Goal: Transaction & Acquisition: Download file/media

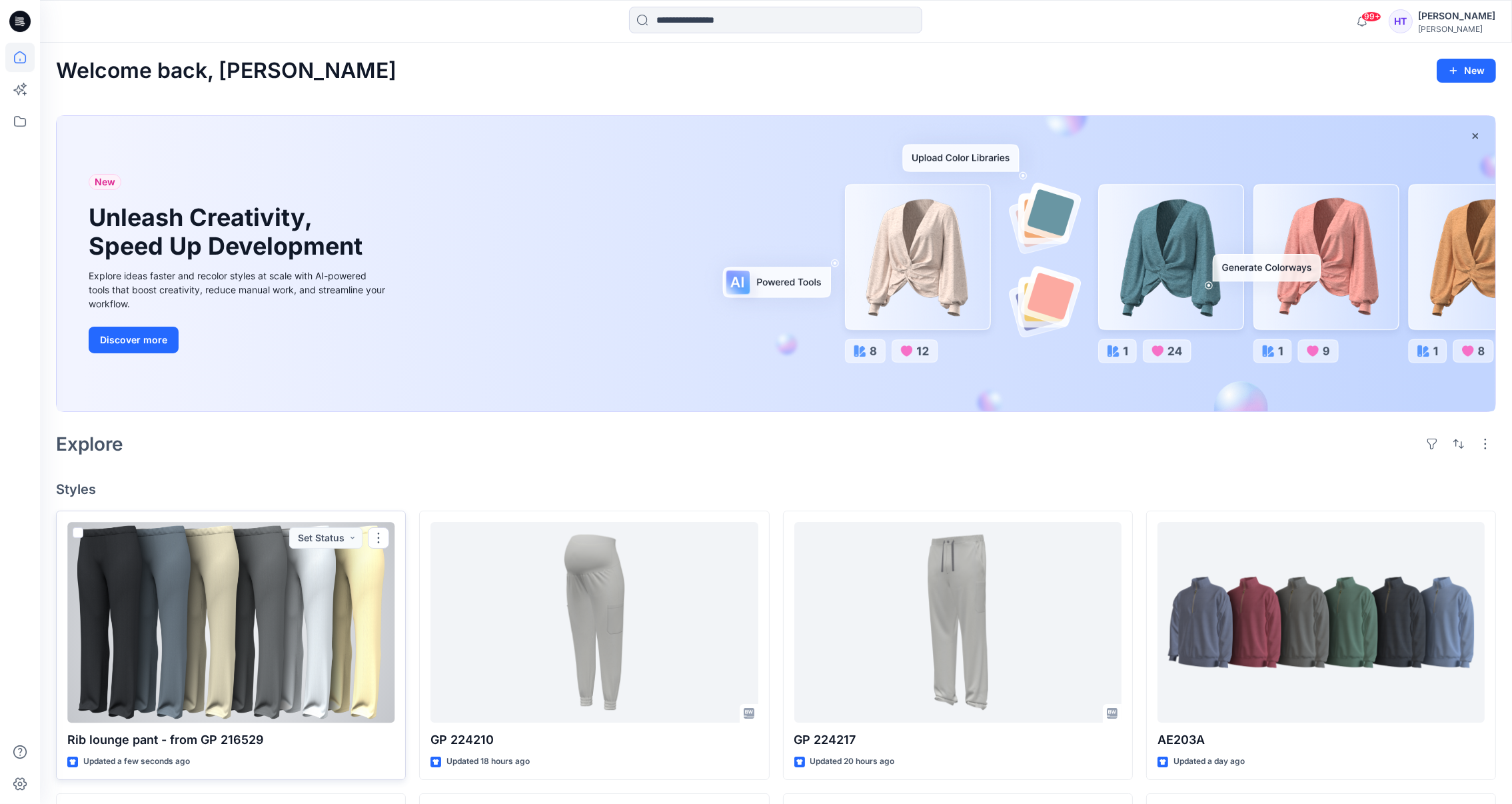
click at [266, 593] on div at bounding box center [231, 622] width 327 height 200
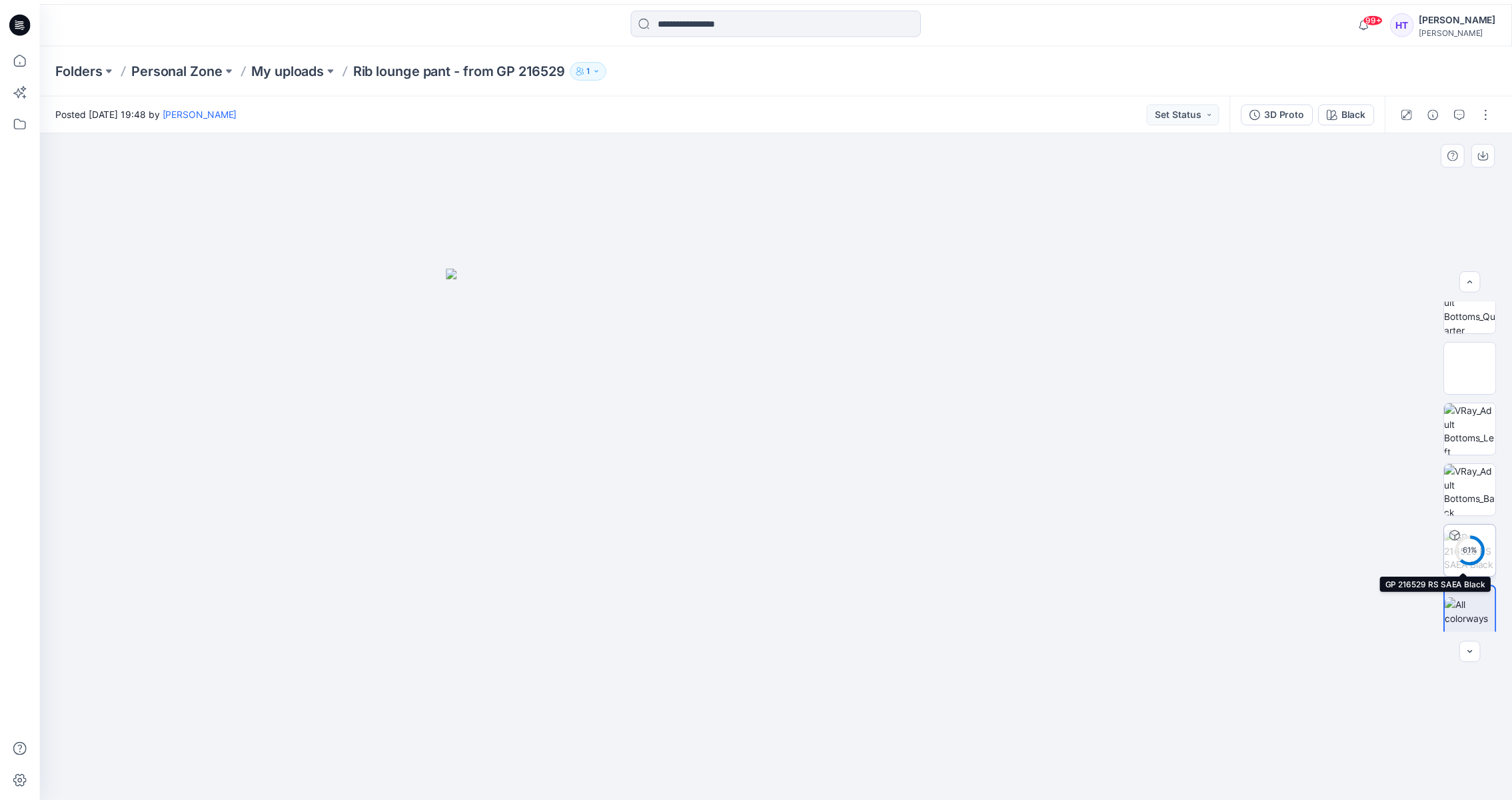
scroll to position [26, 0]
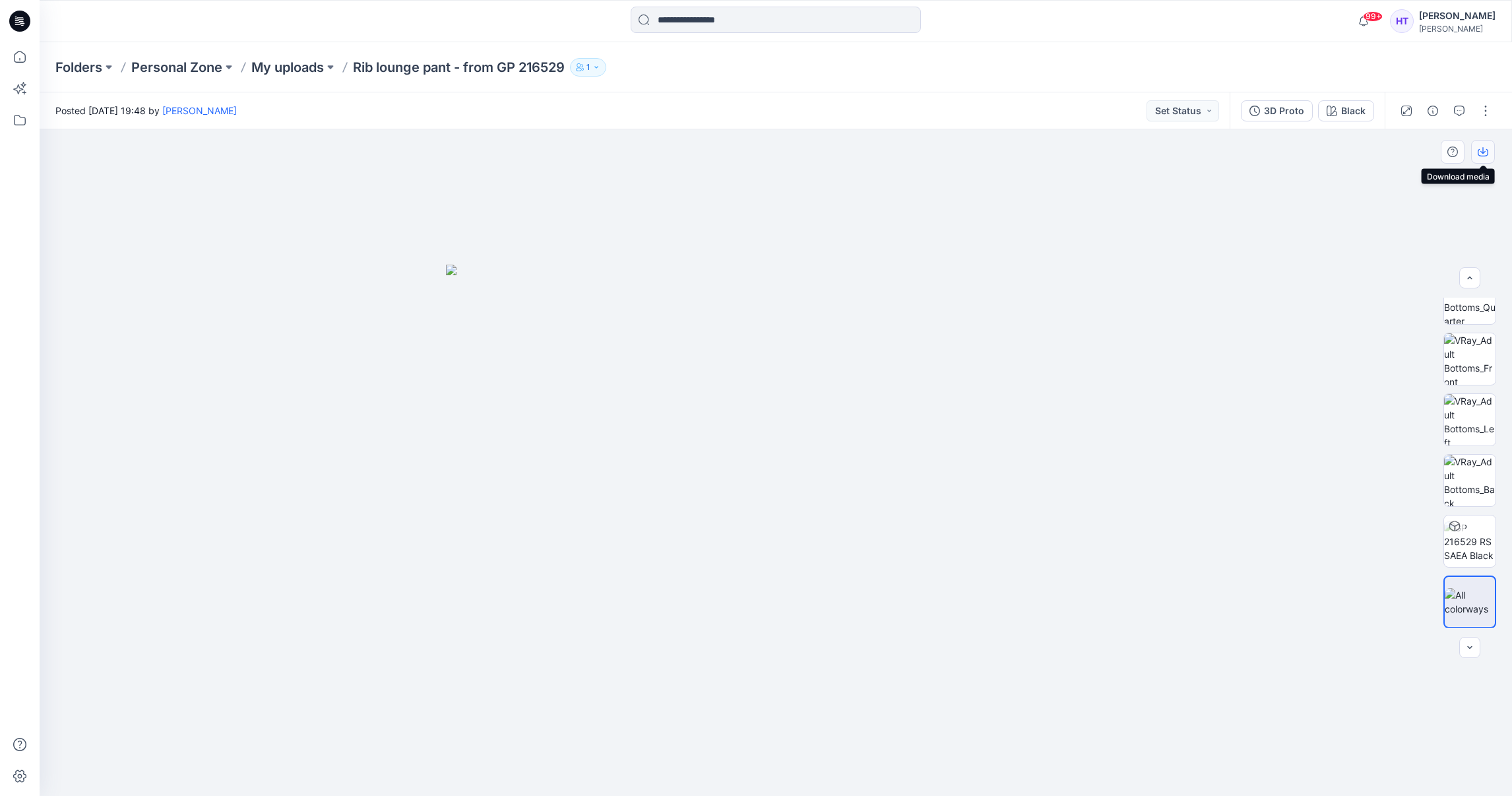
click at [1481, 149] on icon "button" at bounding box center [1483, 152] width 11 height 11
click at [1462, 356] on img at bounding box center [1469, 358] width 51 height 51
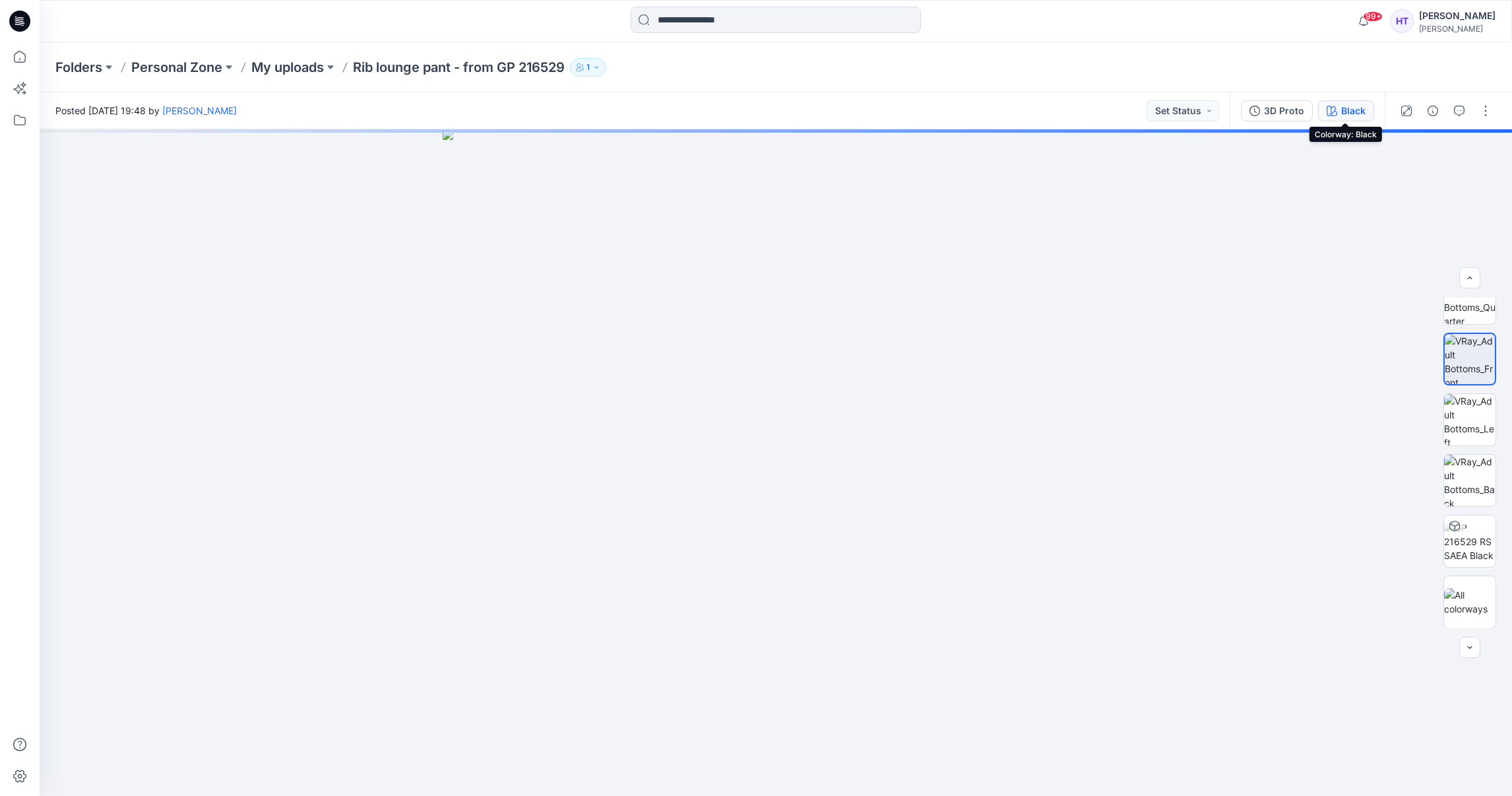
click at [1345, 110] on div "Black" at bounding box center [1353, 111] width 25 height 15
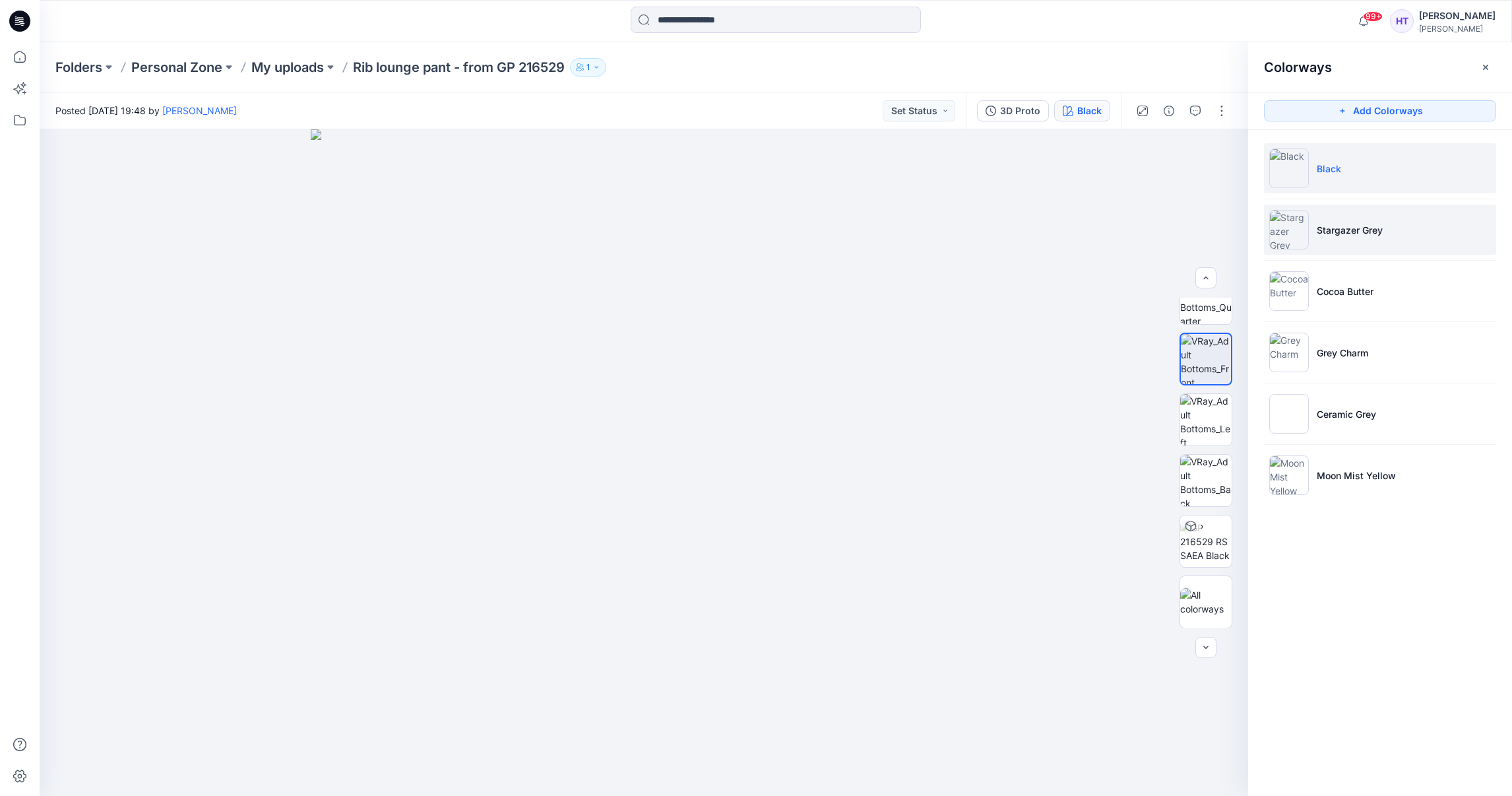
click at [1350, 212] on li "Stargazer Grey" at bounding box center [1380, 229] width 232 height 50
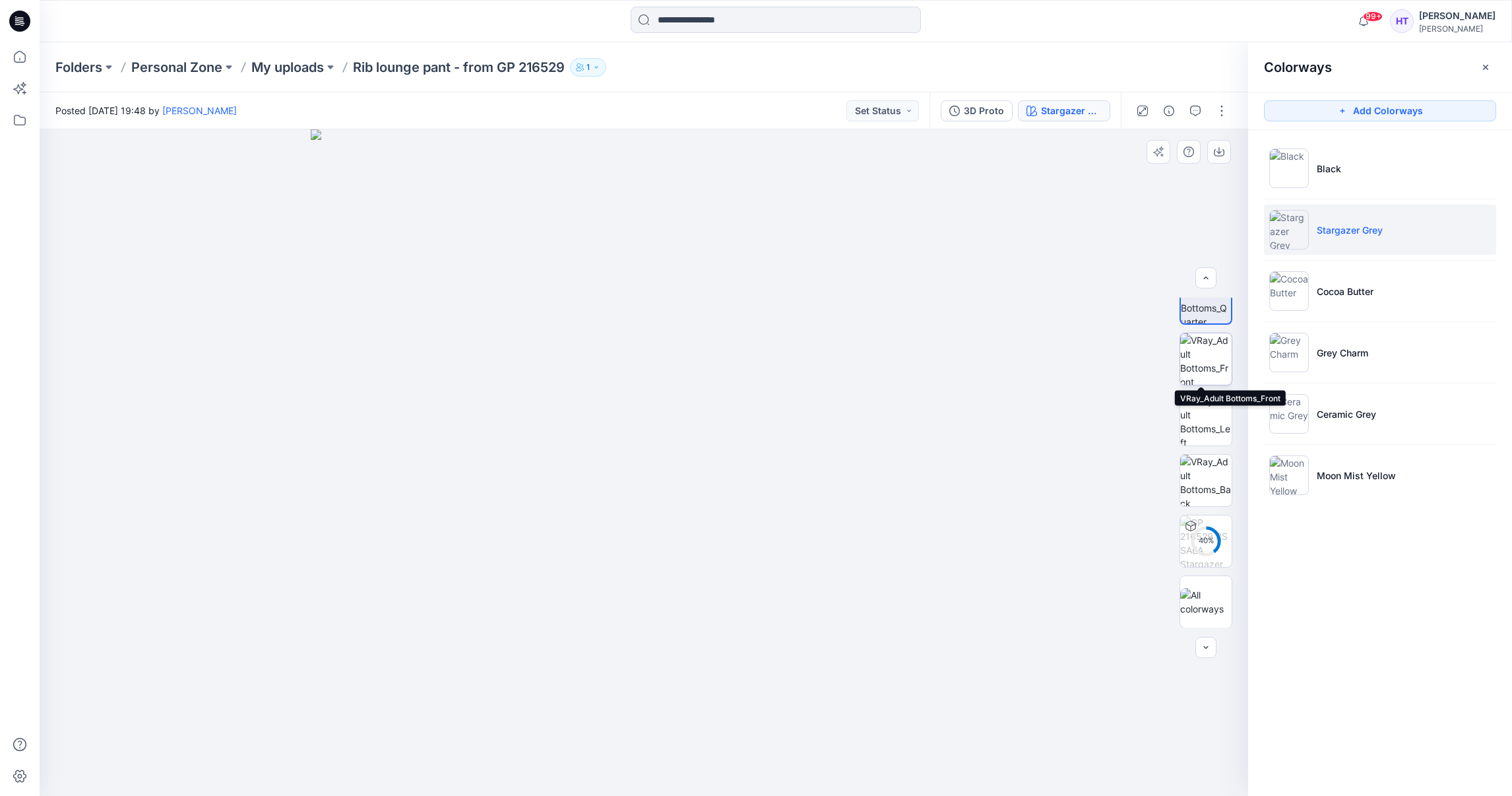
click at [1204, 363] on img at bounding box center [1205, 358] width 51 height 51
click at [1221, 158] on button "button" at bounding box center [1219, 152] width 24 height 24
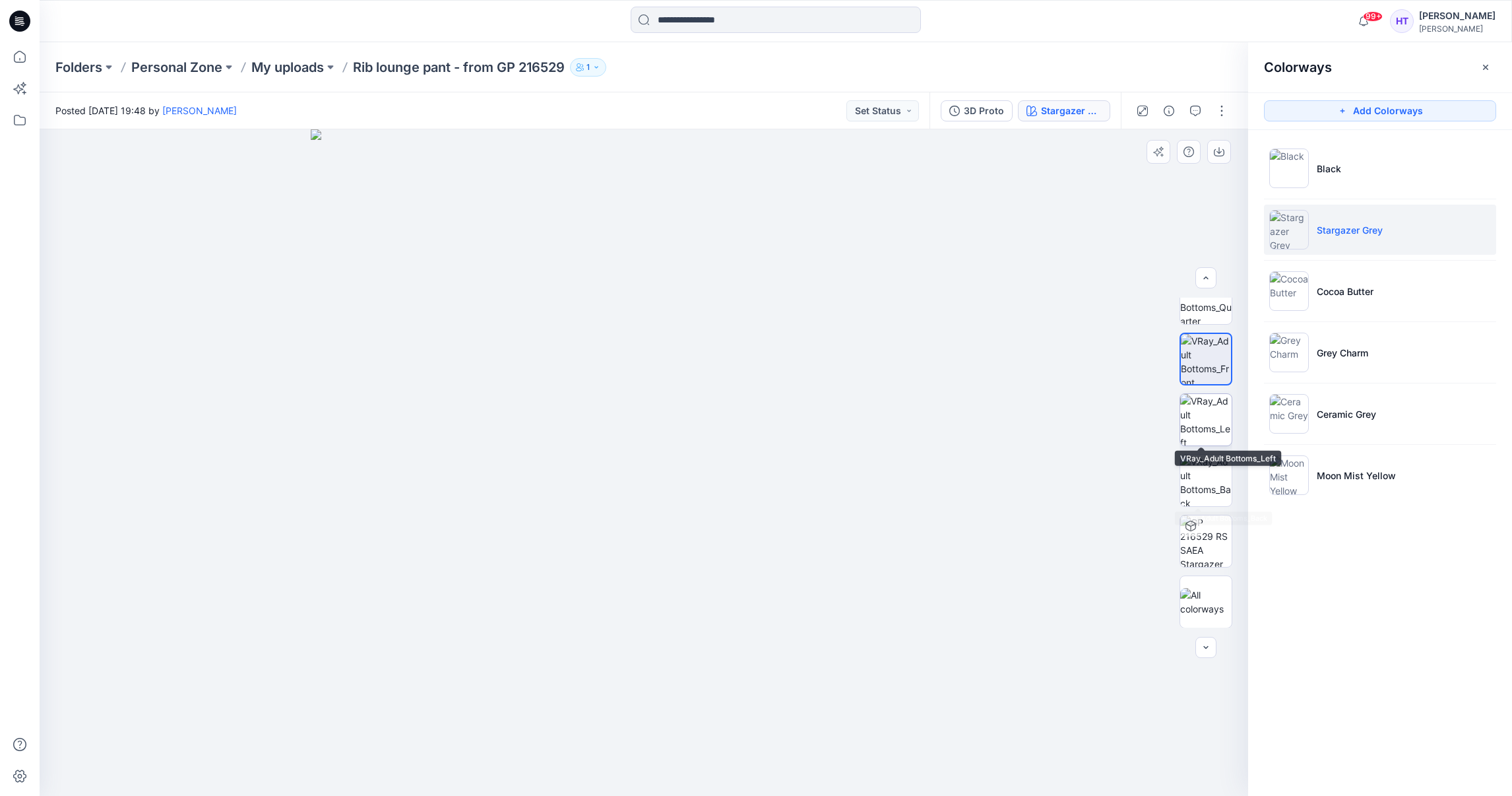
click at [1197, 423] on img at bounding box center [1205, 419] width 51 height 51
click at [1216, 148] on icon "button" at bounding box center [1219, 152] width 11 height 11
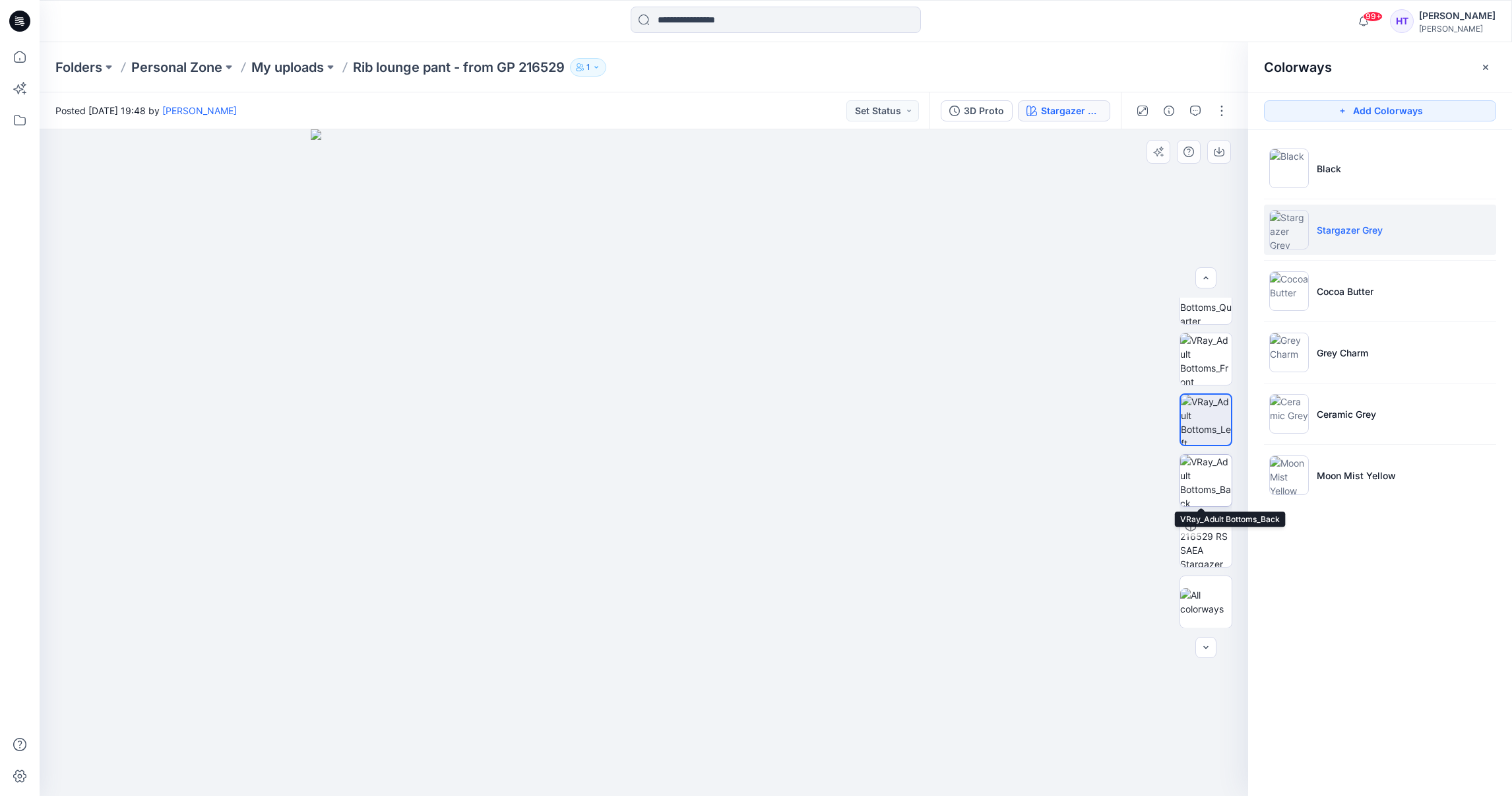
click at [1202, 482] on img at bounding box center [1205, 480] width 51 height 51
click at [856, 534] on img at bounding box center [644, 462] width 666 height 667
click at [1220, 151] on icon "button" at bounding box center [1219, 152] width 11 height 11
click at [1455, 659] on div "Colorways Add Colorways Black Stargazer Grey Cocoa Butter Grey Charm Ceramic Gr…" at bounding box center [1380, 418] width 264 height 753
click at [19, 49] on icon at bounding box center [20, 57] width 29 height 29
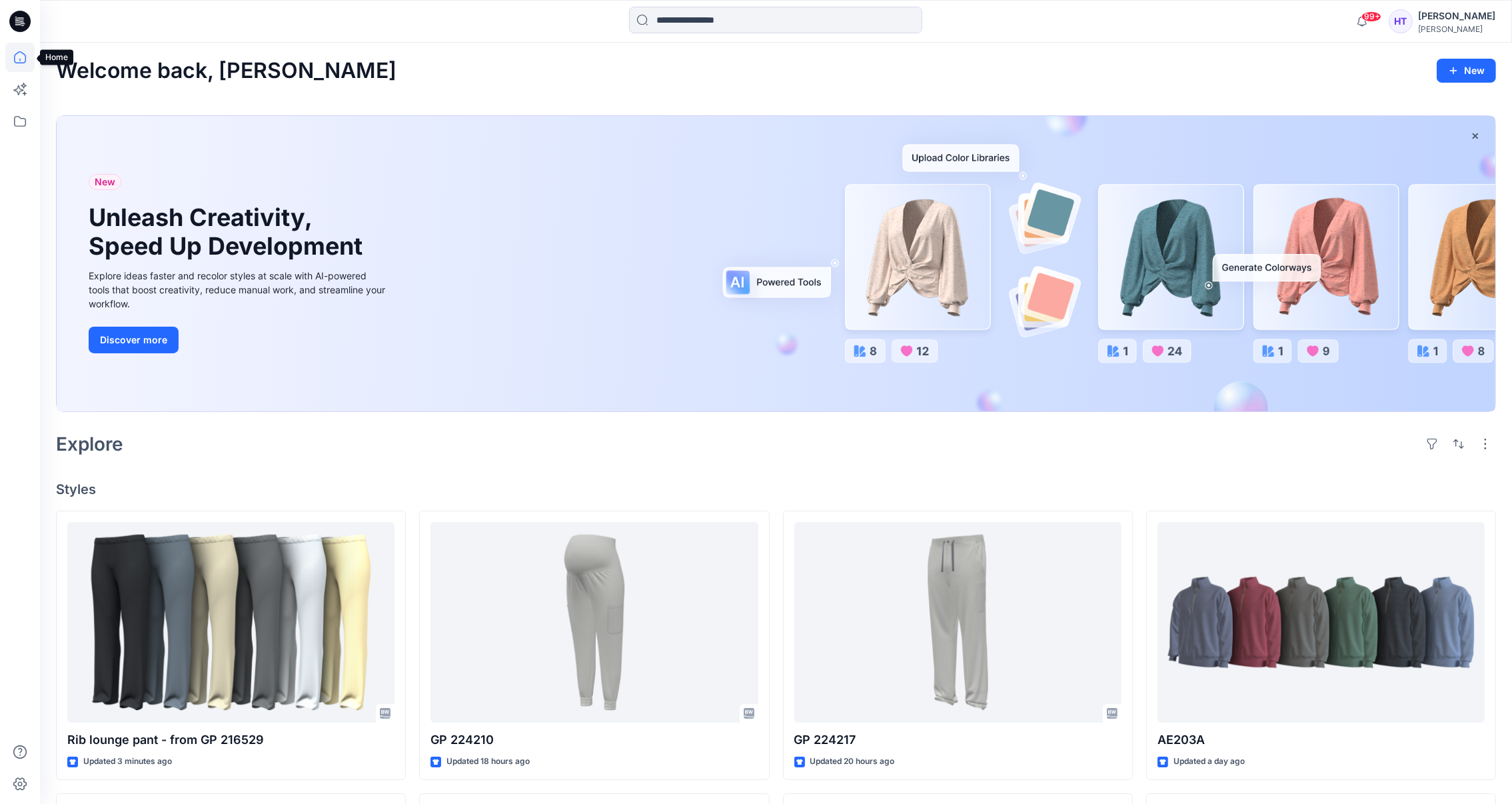
click at [30, 62] on icon at bounding box center [20, 57] width 30 height 30
click at [14, 121] on icon at bounding box center [20, 121] width 12 height 11
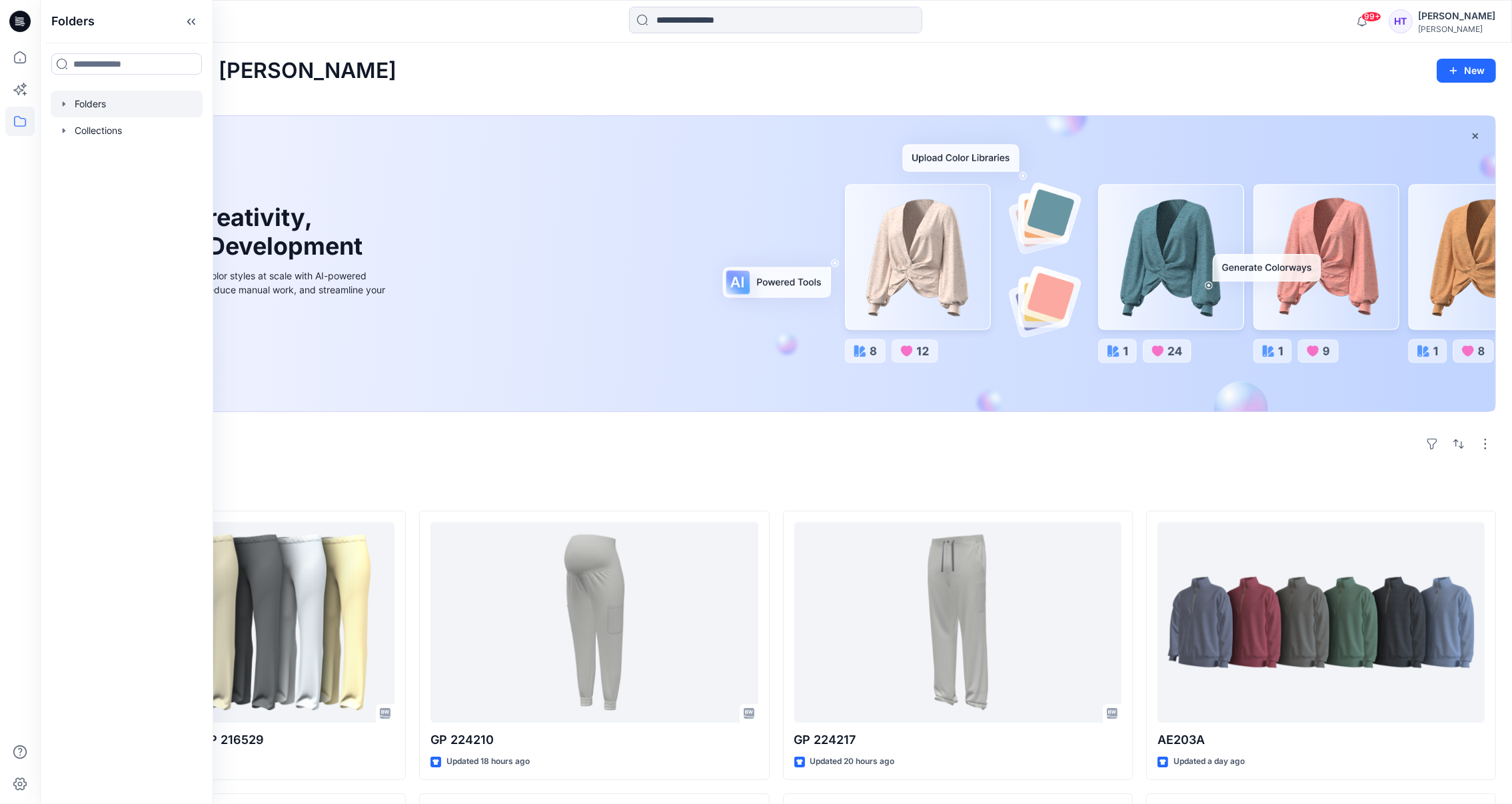
click at [74, 107] on div at bounding box center [126, 104] width 152 height 27
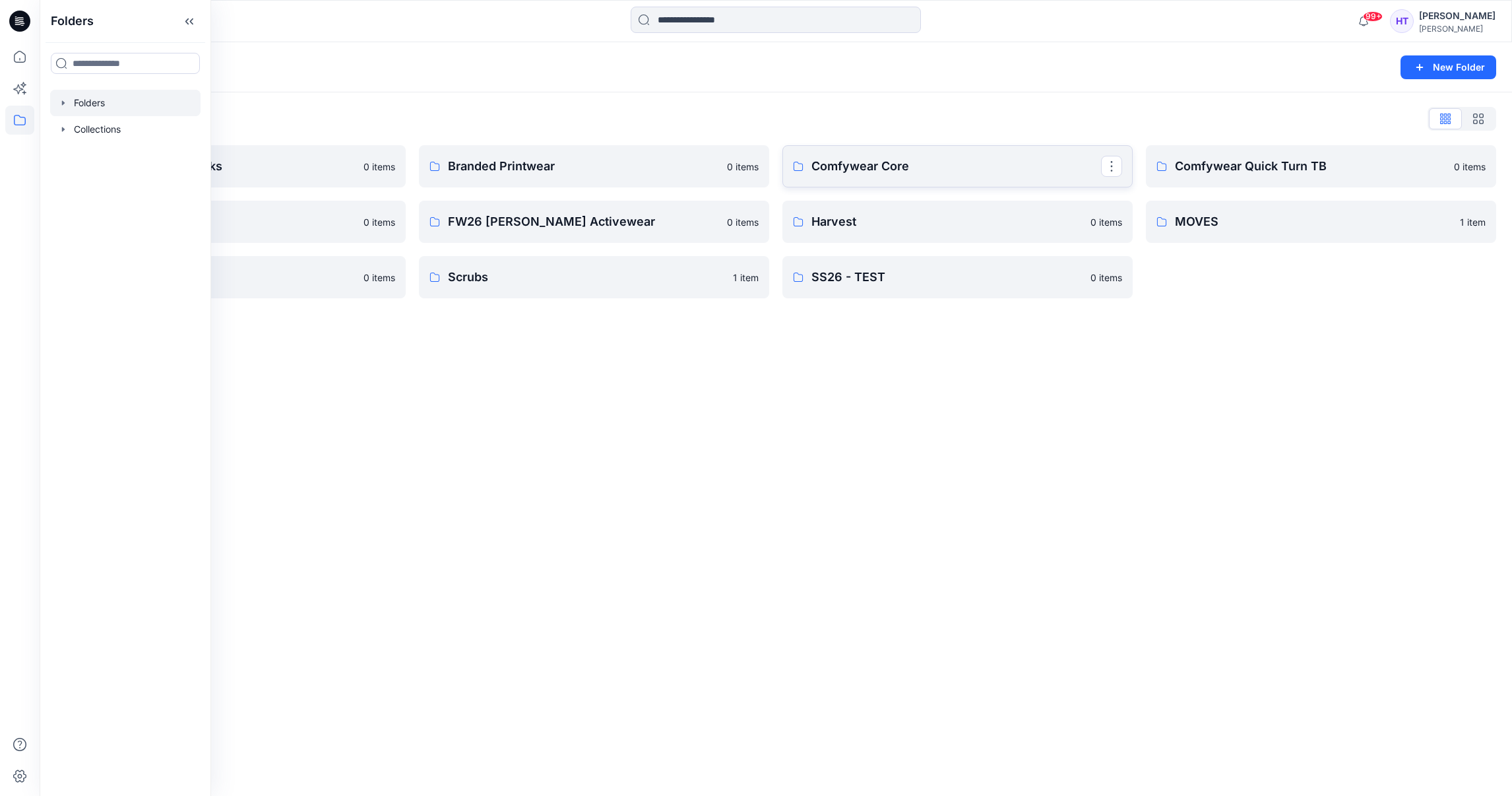
click at [935, 179] on link "Comfywear Core" at bounding box center [957, 166] width 350 height 42
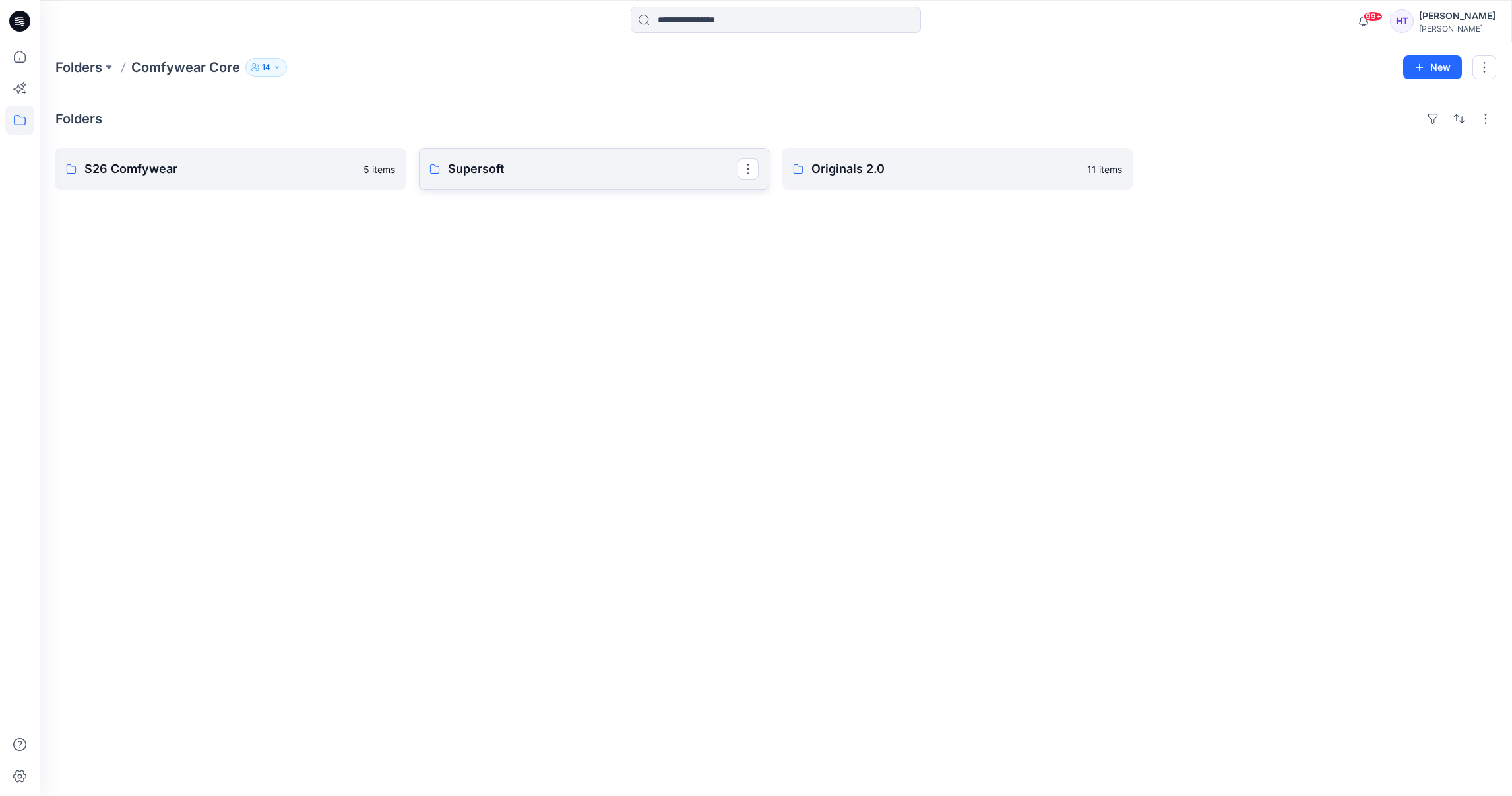
click at [472, 185] on link "Supersoft" at bounding box center [594, 169] width 350 height 42
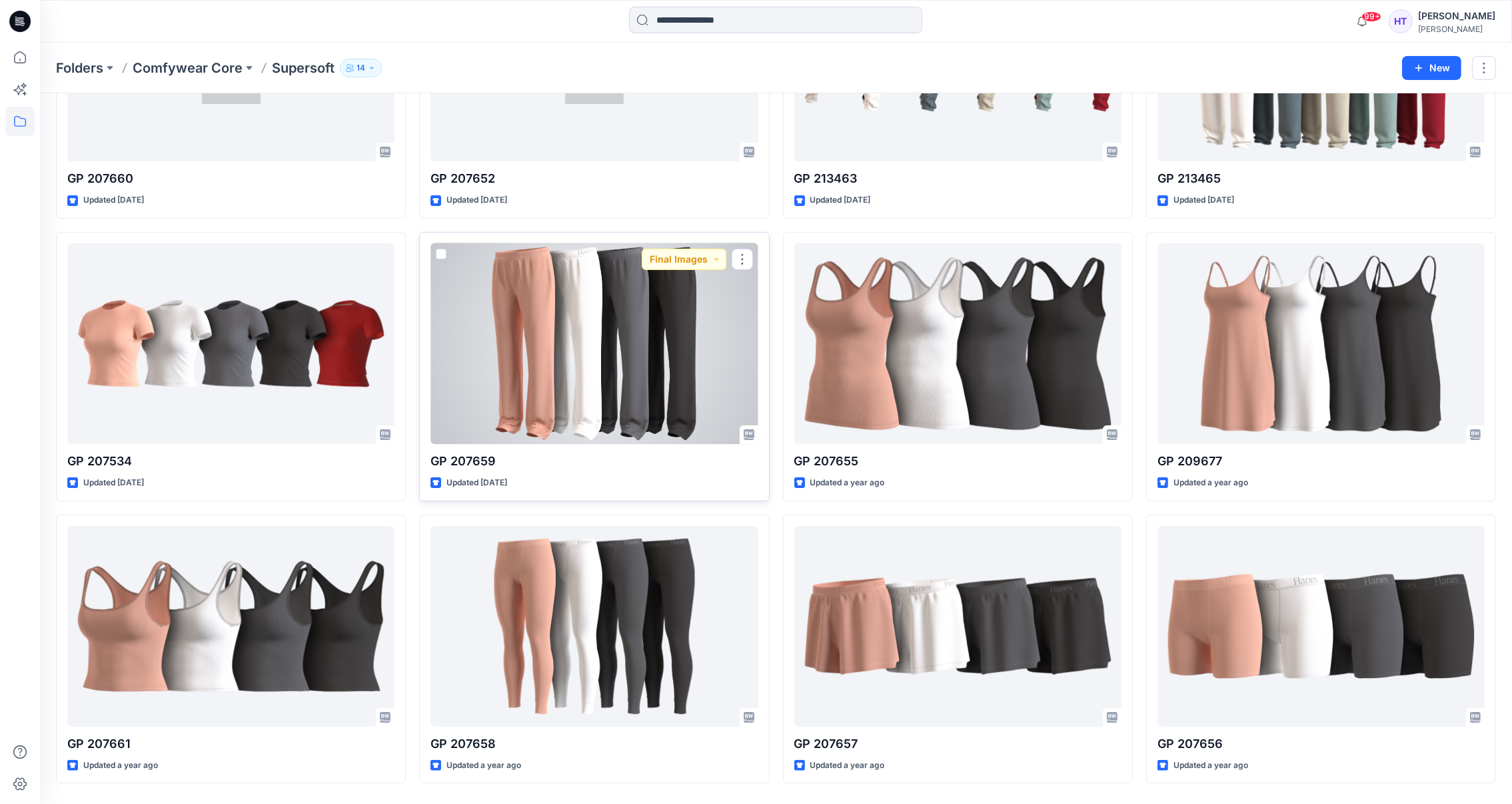
scroll to position [244, 0]
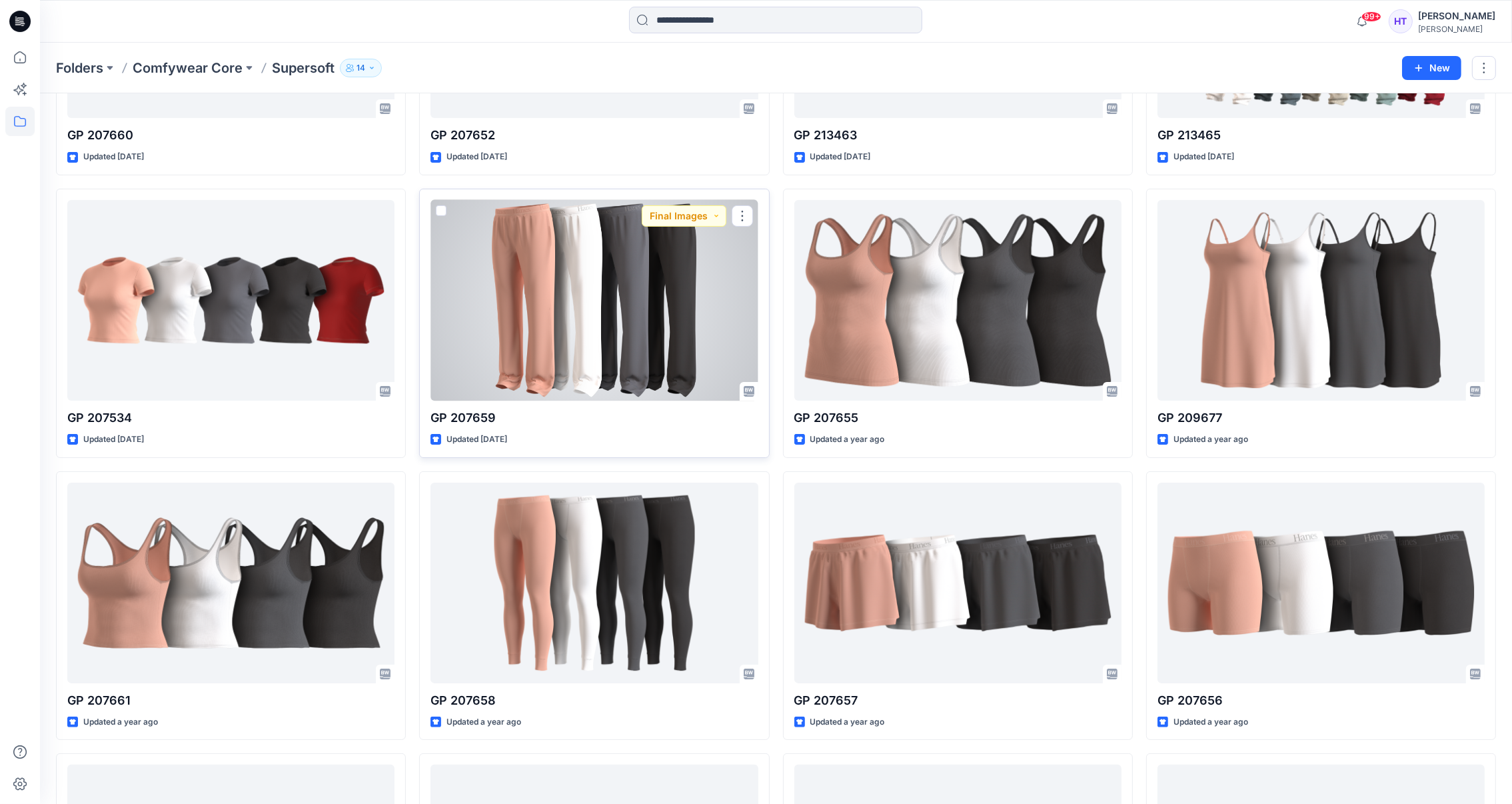
click at [597, 338] on div at bounding box center [594, 300] width 327 height 200
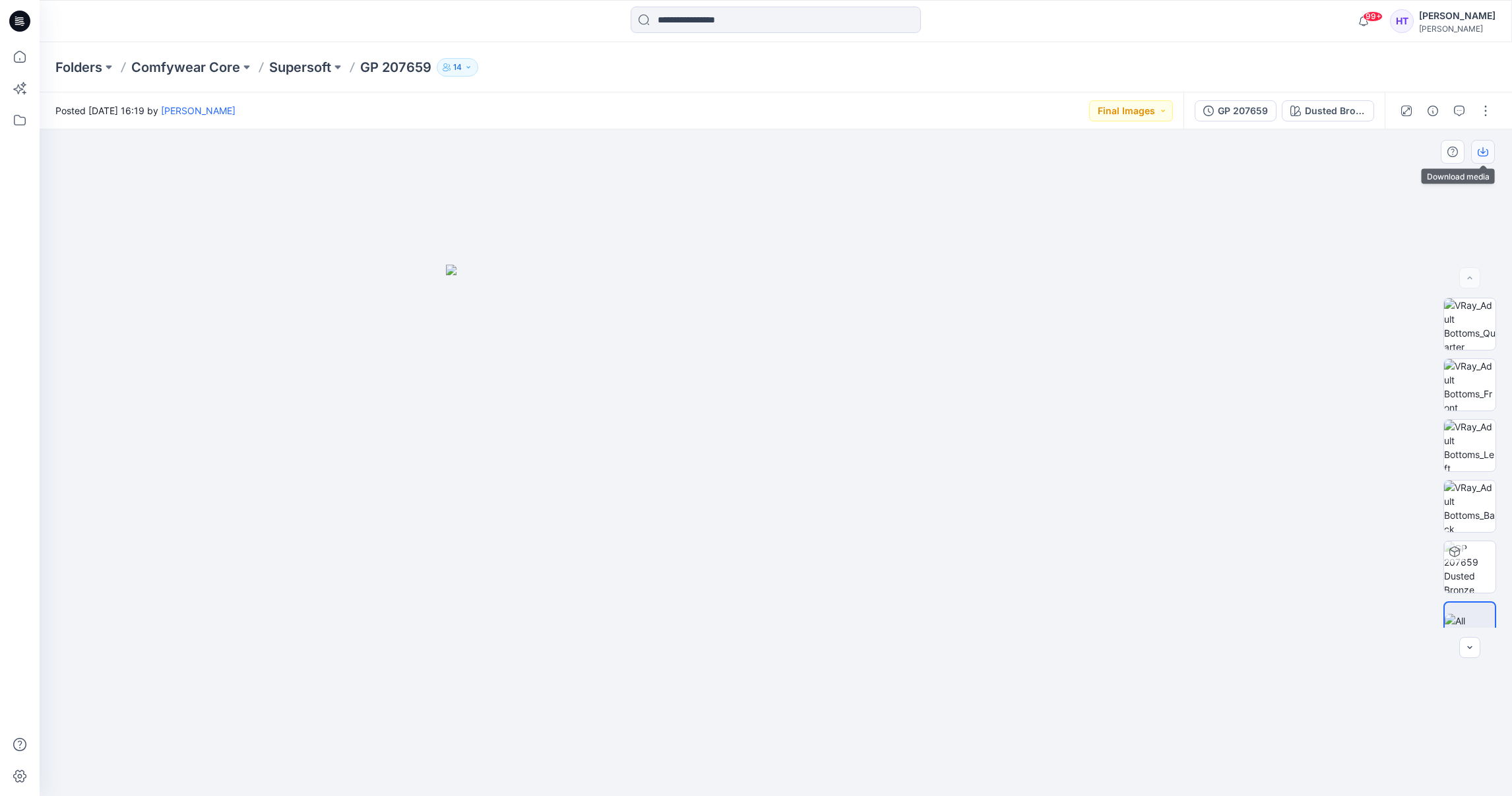
click at [1485, 149] on icon "button" at bounding box center [1483, 152] width 11 height 11
click at [1485, 66] on div "Folders Comfywear Core Supersoft GP 207659 14" at bounding box center [775, 67] width 1472 height 50
click at [1228, 117] on div "GP 207659" at bounding box center [1242, 111] width 50 height 15
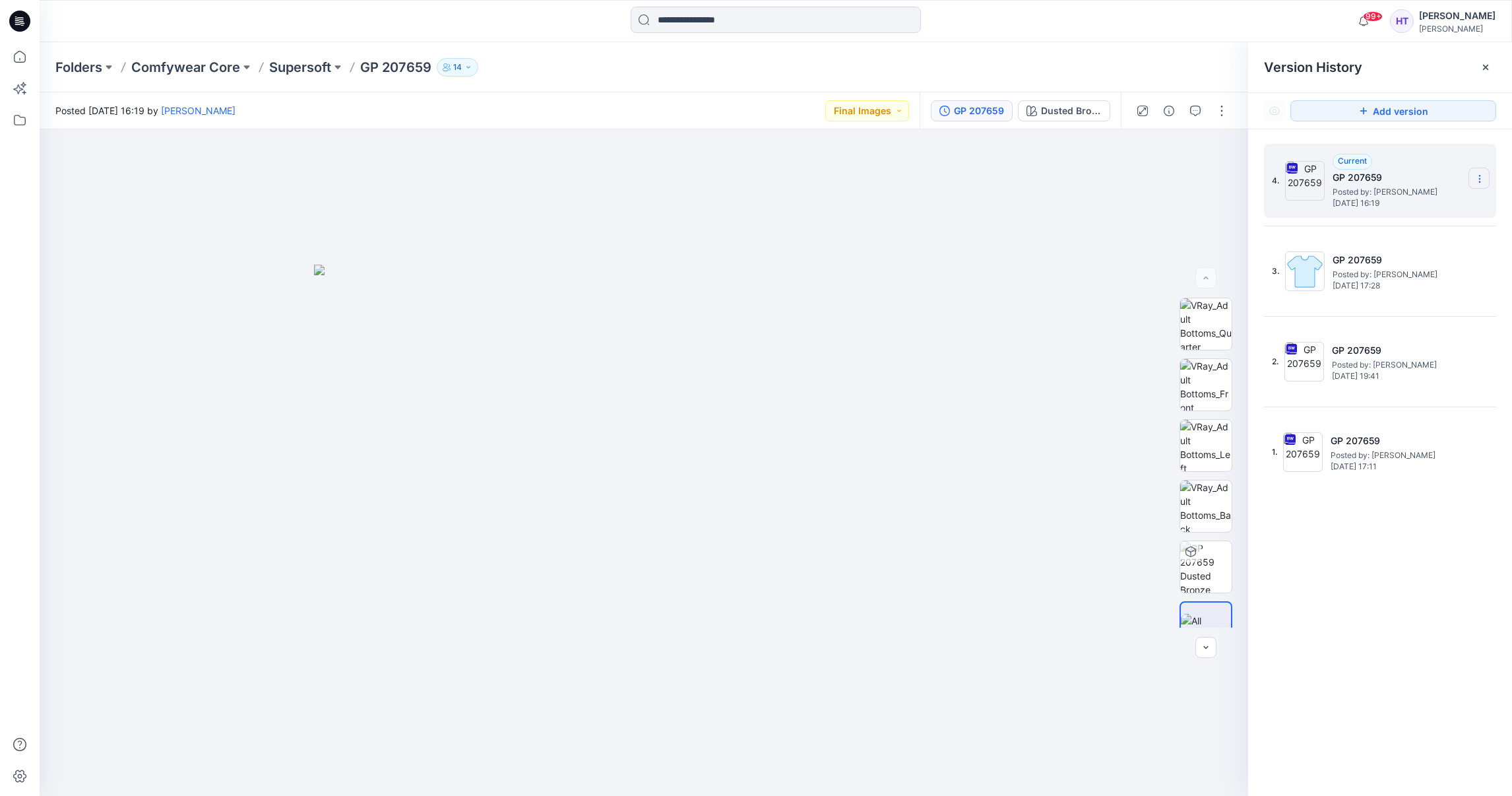
click at [1474, 185] on section at bounding box center [1479, 179] width 21 height 21
click at [1433, 208] on span "Download Source BW File" at bounding box center [1412, 205] width 110 height 16
click at [744, 60] on div "Folders Comfywear Core Supersoft GP 207659 14" at bounding box center [724, 67] width 1338 height 19
